Goal: Register for event/course

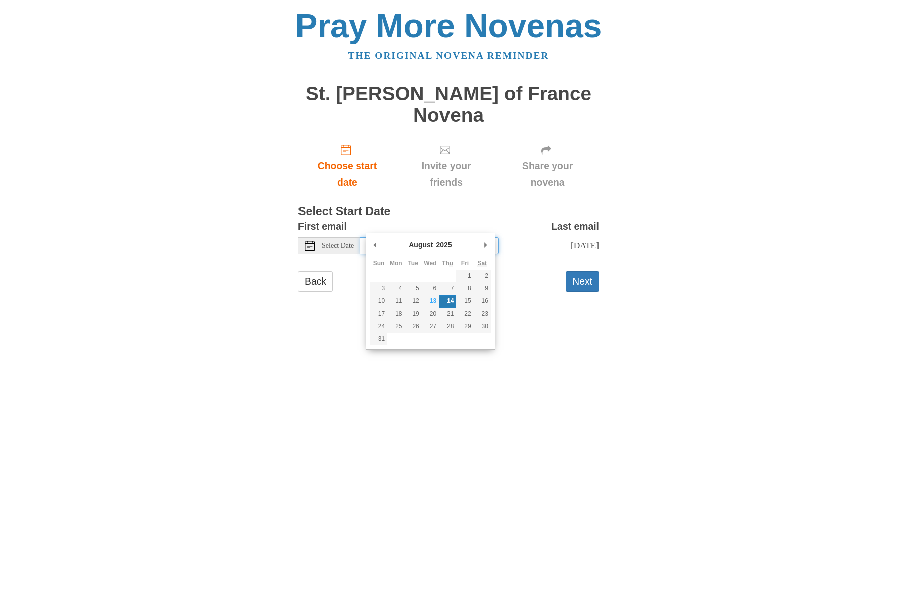
click at [400, 237] on input "[DATE]" at bounding box center [429, 245] width 138 height 17
type input "[DATE]"
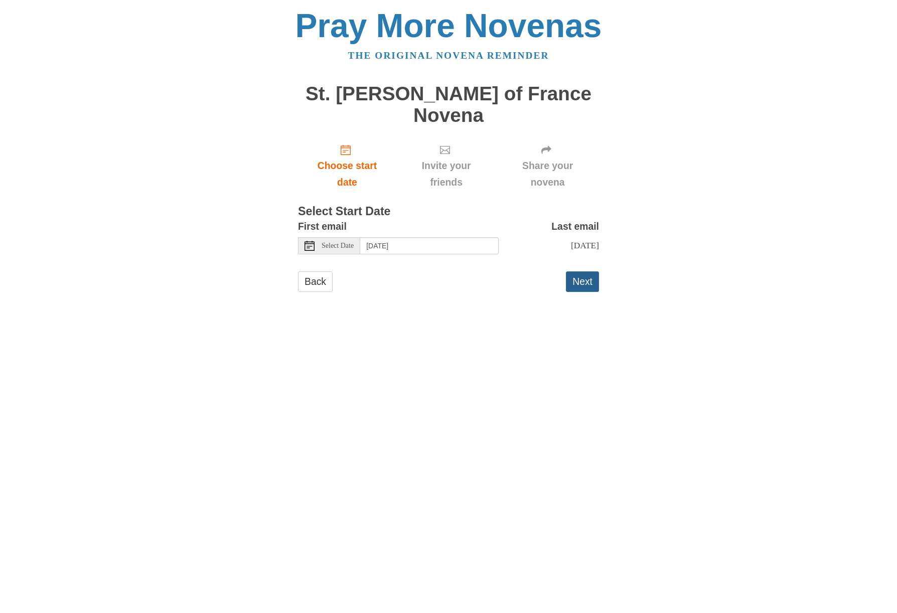
click at [584, 271] on button "Next" at bounding box center [582, 281] width 33 height 21
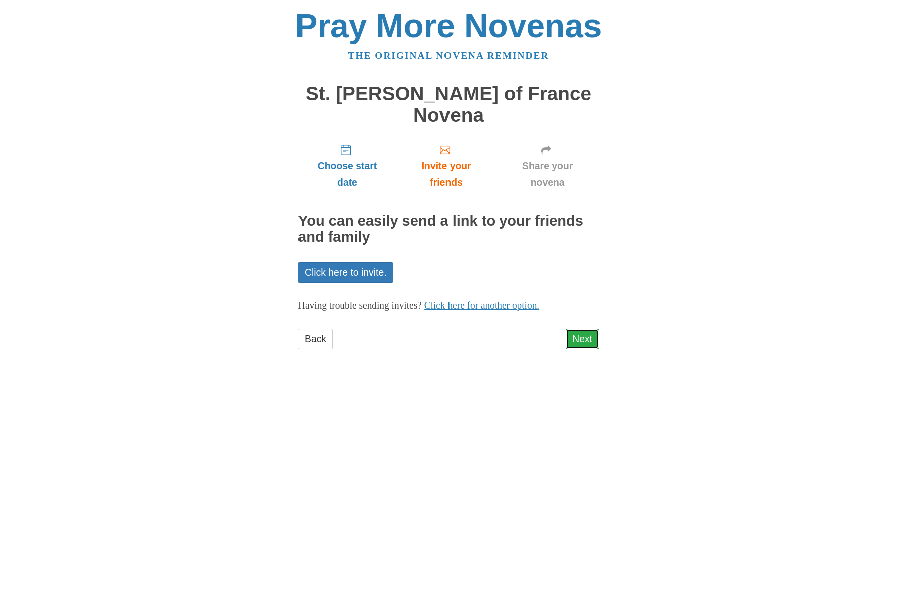
click at [587, 329] on link "Next" at bounding box center [582, 339] width 33 height 21
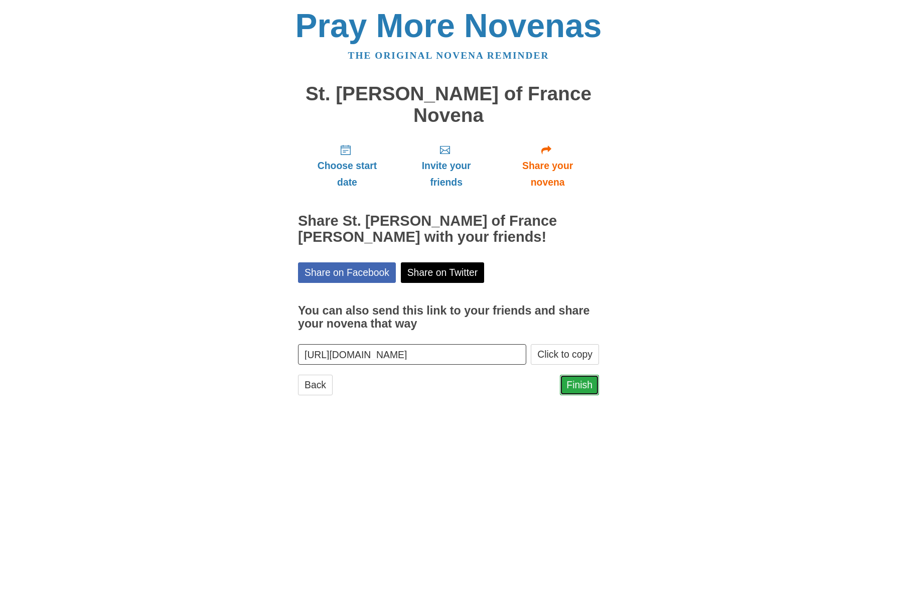
click at [581, 375] on link "Finish" at bounding box center [579, 385] width 39 height 21
